Goal: Task Accomplishment & Management: Use online tool/utility

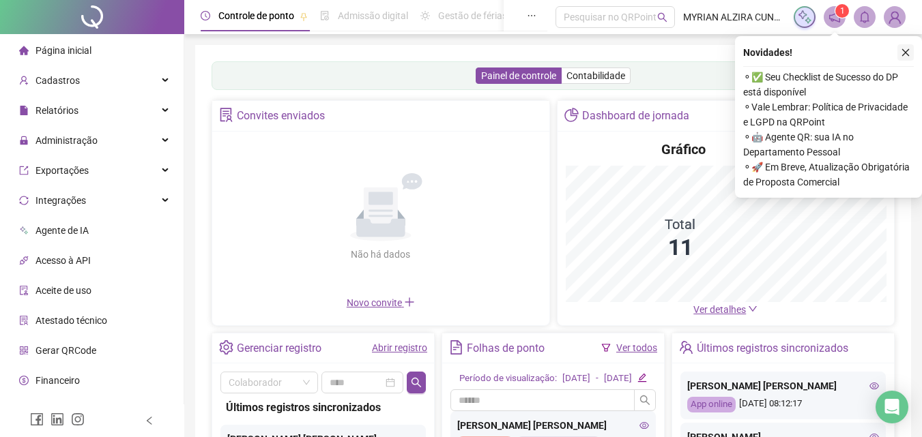
click at [904, 53] on icon "close" at bounding box center [906, 53] width 10 height 10
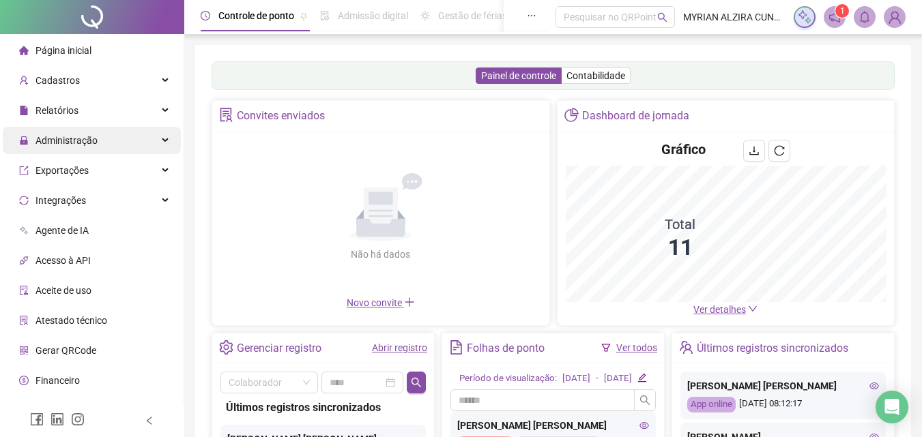
click at [109, 143] on div "Administração" at bounding box center [92, 140] width 178 height 27
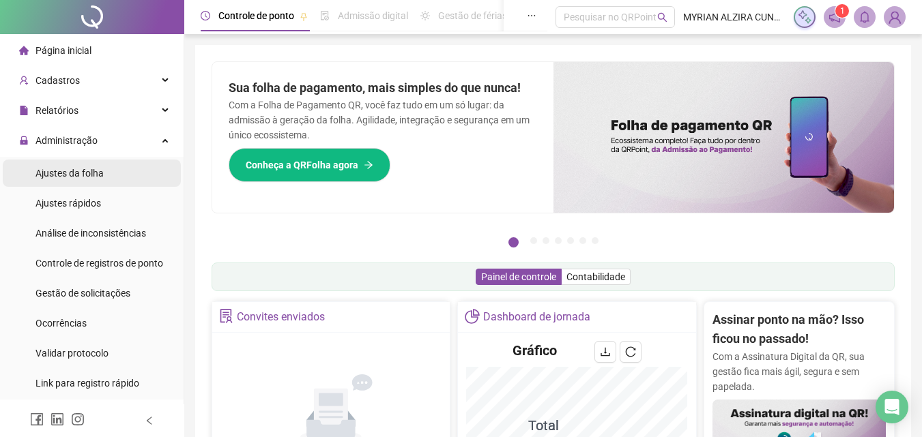
click at [96, 172] on span "Ajustes da folha" at bounding box center [69, 173] width 68 height 11
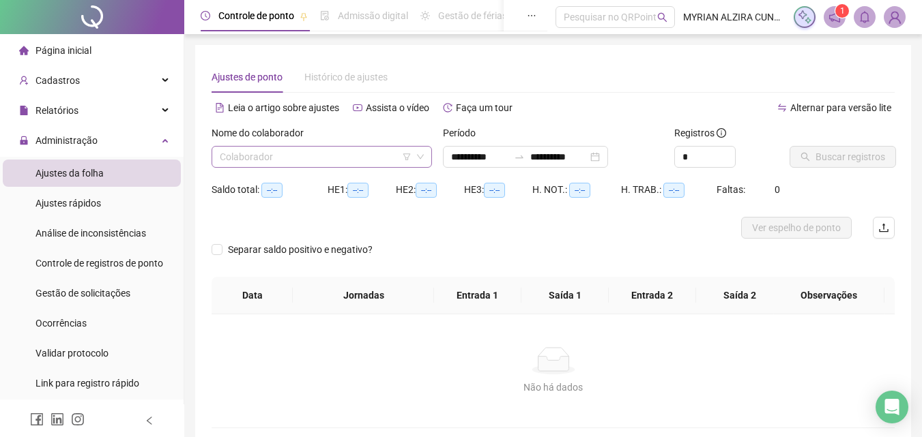
click at [358, 157] on input "search" at bounding box center [316, 157] width 192 height 20
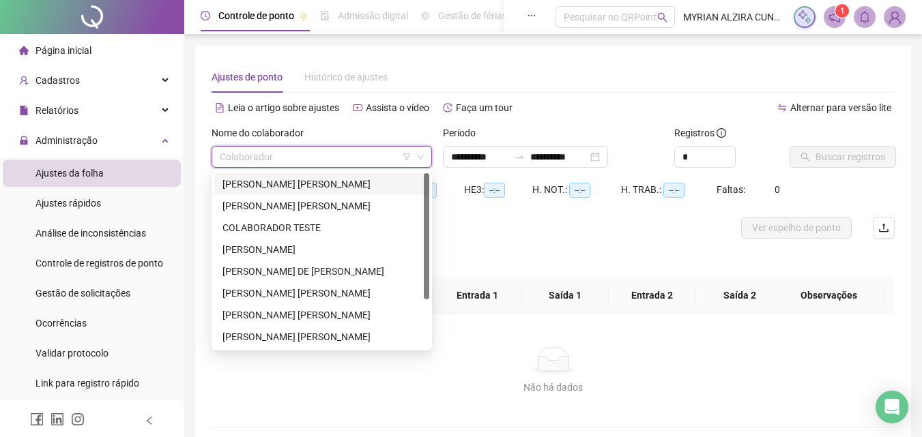
type input "**********"
click at [312, 298] on div "[PERSON_NAME] [PERSON_NAME]" at bounding box center [321, 293] width 199 height 15
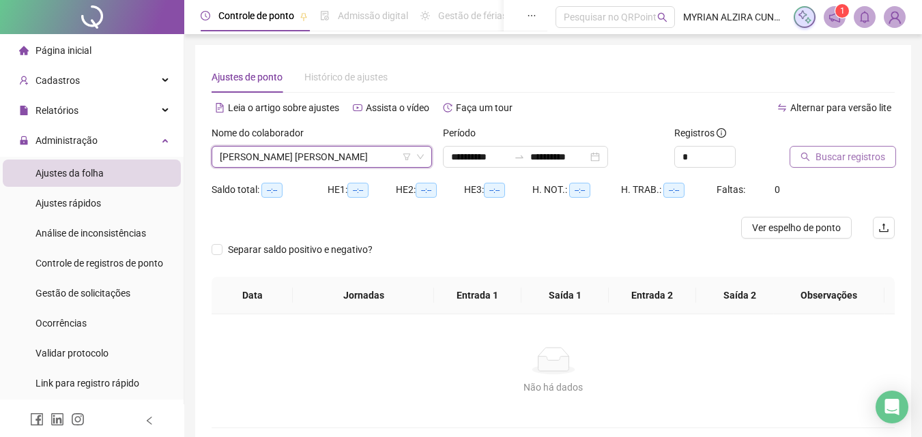
click at [835, 150] on span "Buscar registros" at bounding box center [851, 156] width 70 height 15
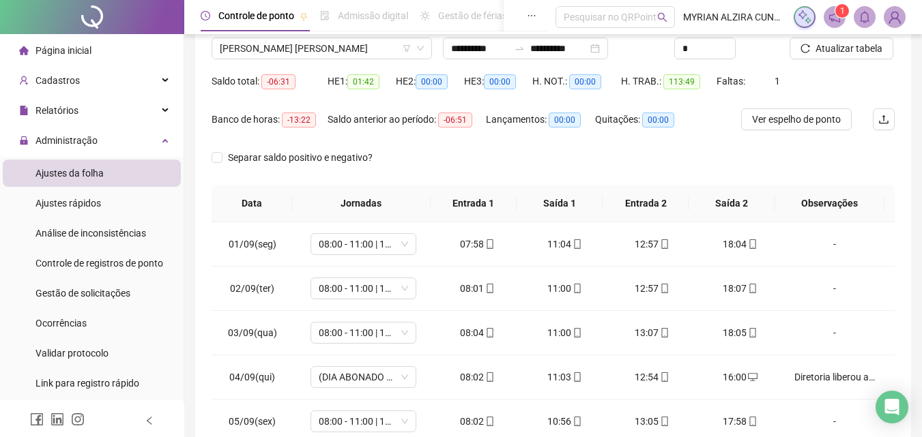
scroll to position [260, 0]
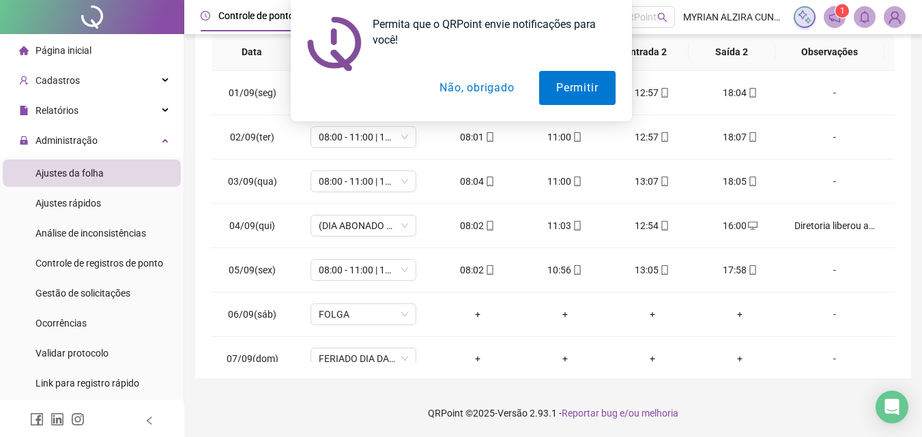
click at [484, 96] on button "Não, obrigado" at bounding box center [476, 88] width 109 height 34
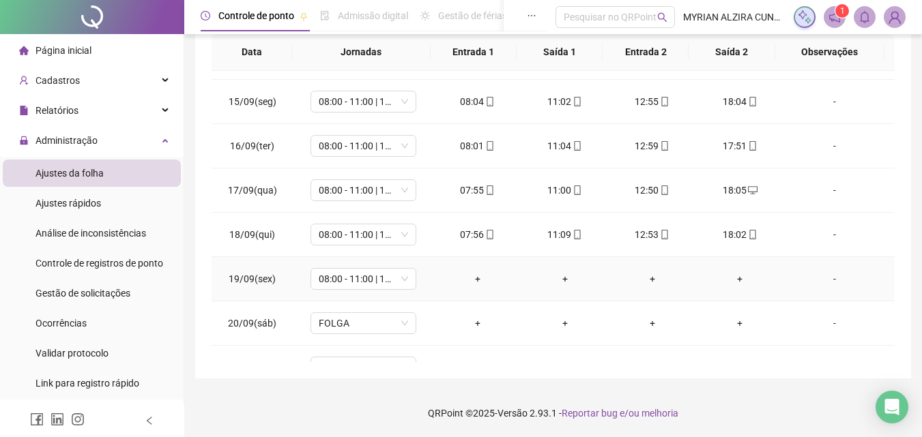
scroll to position [640, 0]
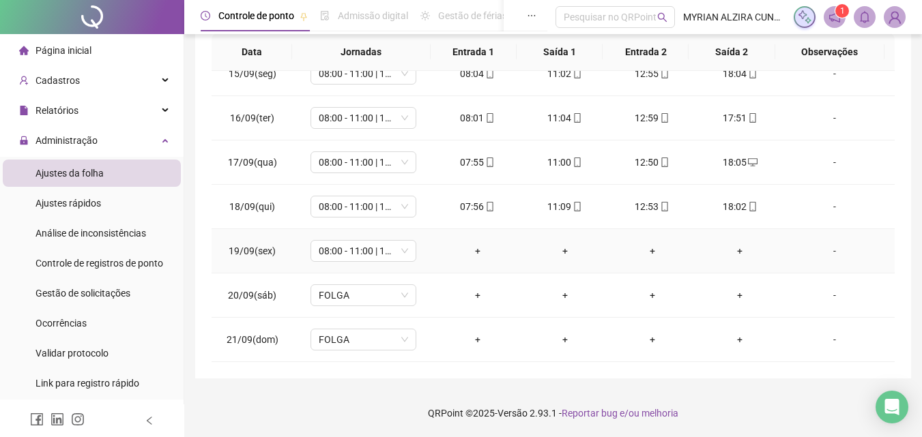
click at [827, 251] on div "-" at bounding box center [834, 251] width 81 height 15
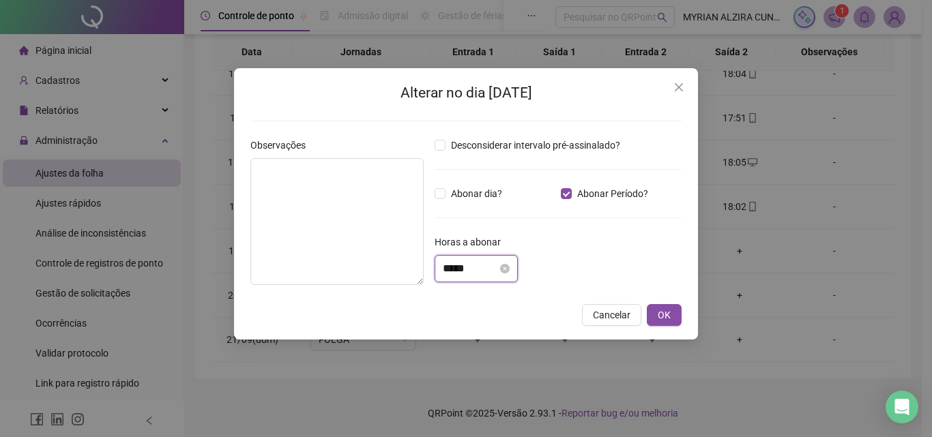
click at [498, 274] on input "*****" at bounding box center [470, 269] width 55 height 16
click at [590, 229] on div "Desconsiderar intervalo pré-assinalado? Abonar dia? Abonar Período? Horas a abo…" at bounding box center [558, 217] width 258 height 158
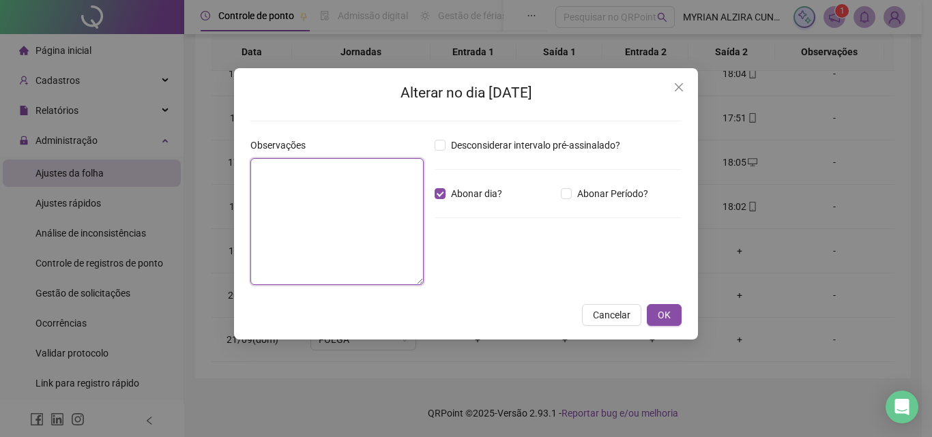
click at [313, 218] on textarea at bounding box center [336, 221] width 173 height 127
type textarea "********"
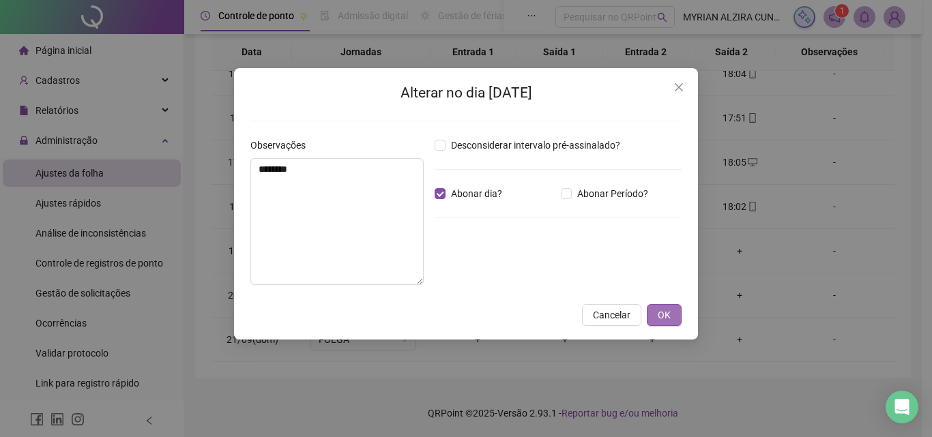
drag, startPoint x: 655, startPoint y: 316, endPoint x: 662, endPoint y: 314, distance: 7.1
click at [656, 317] on button "OK" at bounding box center [664, 315] width 35 height 22
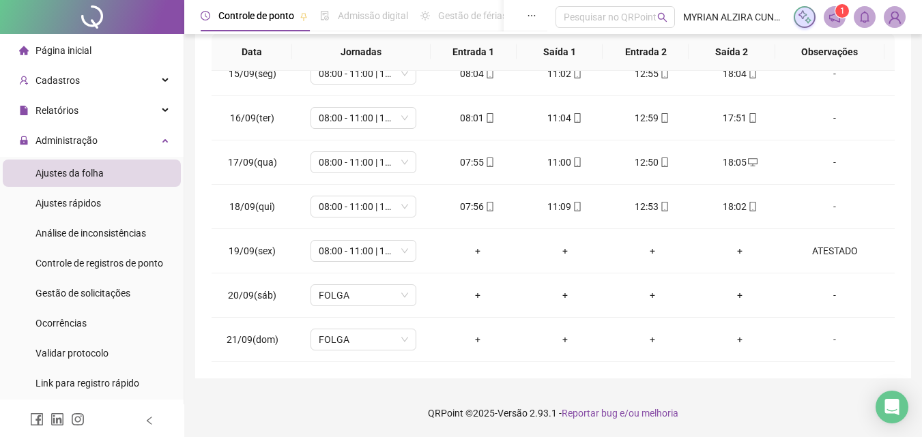
click at [69, 168] on span "Ajustes da folha" at bounding box center [69, 173] width 68 height 11
